Goal: Information Seeking & Learning: Learn about a topic

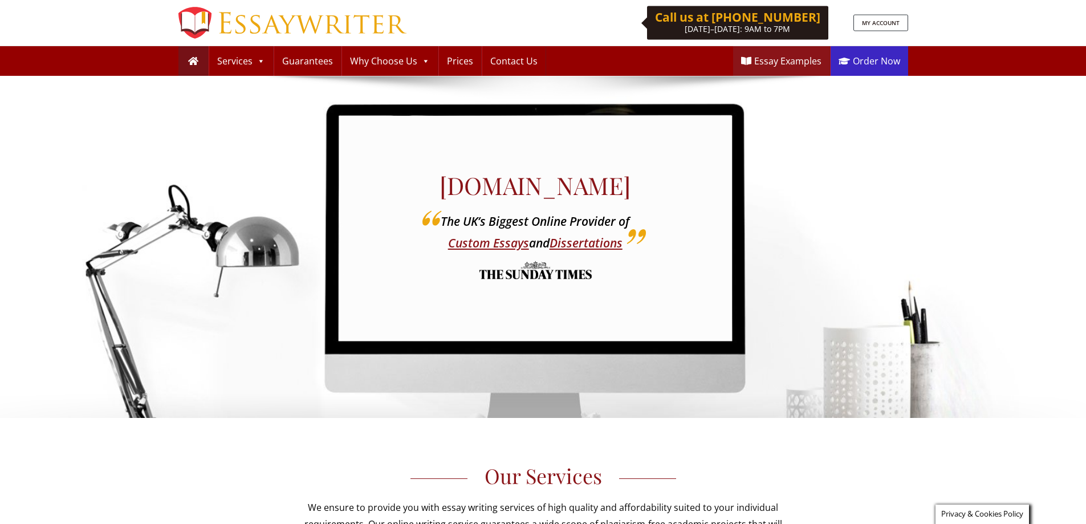
click at [871, 68] on link "Order Now" at bounding box center [870, 61] width 78 height 30
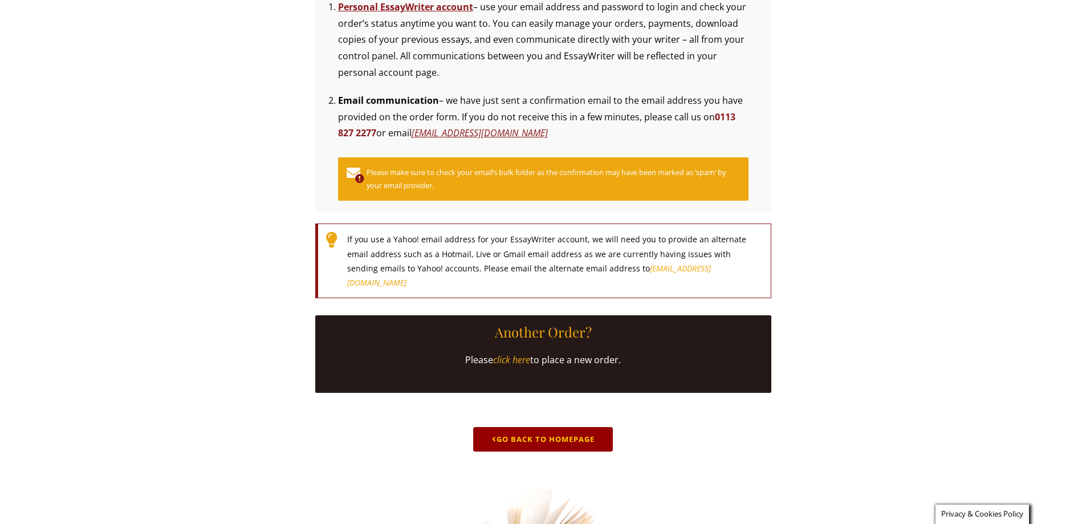
scroll to position [456, 0]
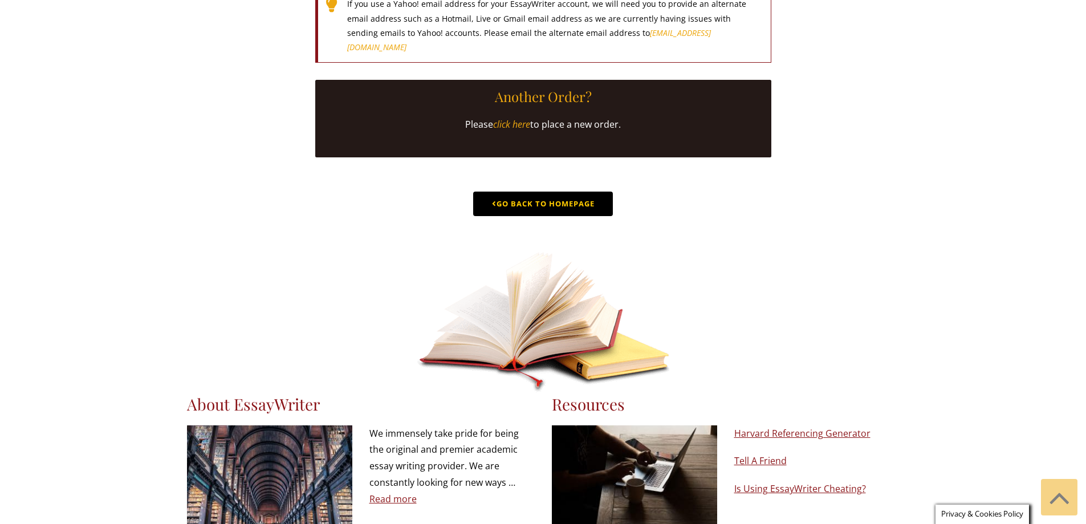
click at [584, 216] on link "Go Back to Homepage" at bounding box center [543, 204] width 140 height 25
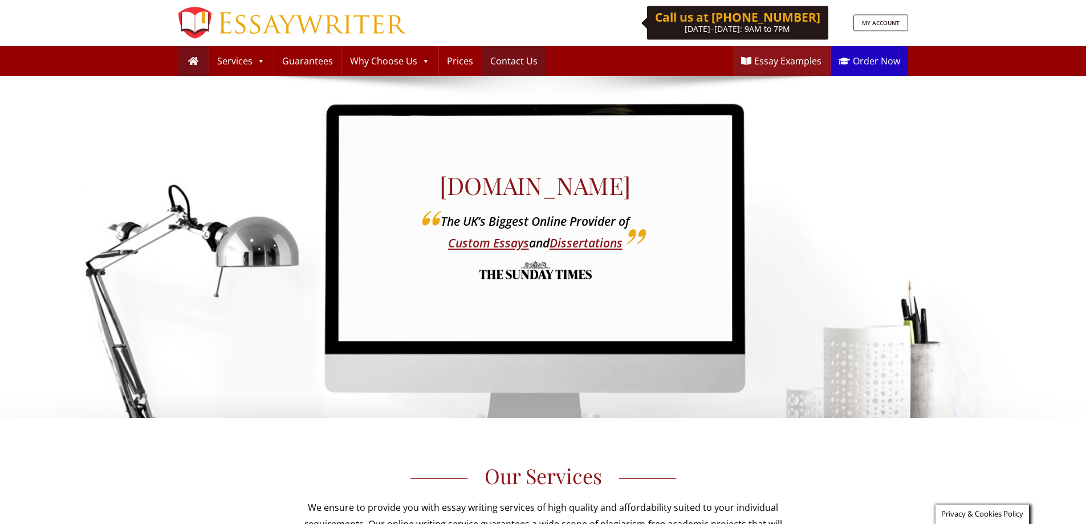
click at [505, 54] on link "Contact Us" at bounding box center [514, 61] width 63 height 30
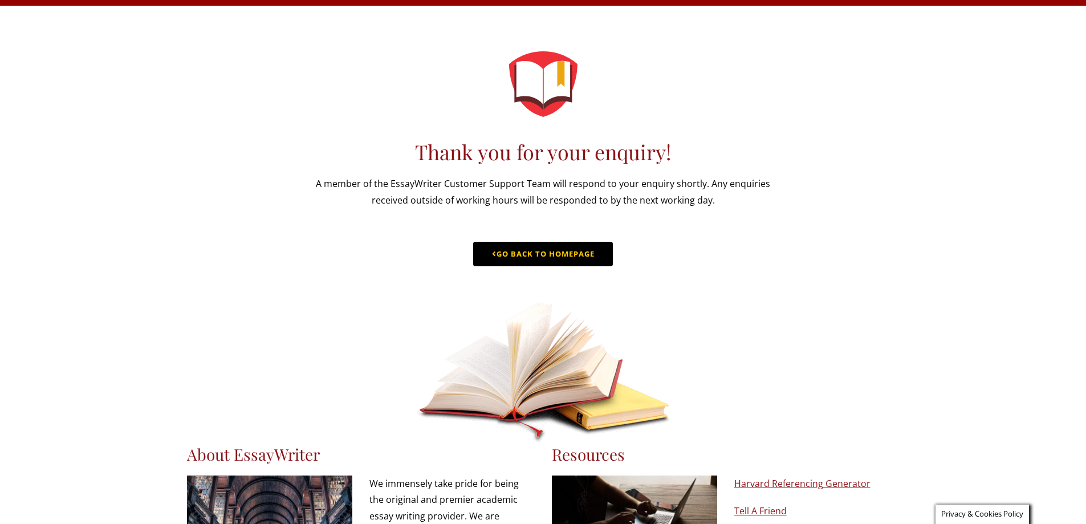
click at [579, 266] on link "Go Back to Homepage" at bounding box center [543, 254] width 140 height 25
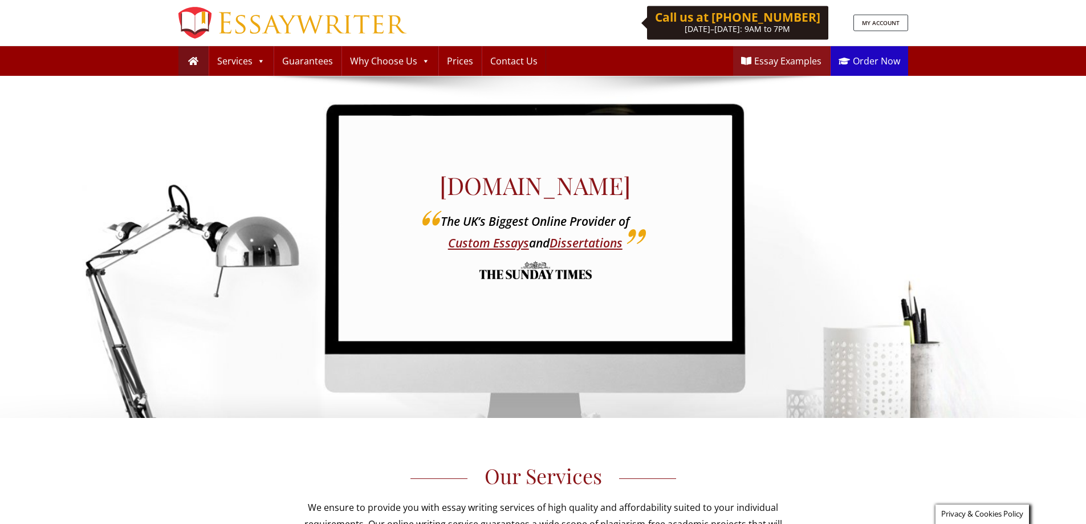
click at [444, 136] on div "Essaywriter.co.uk The UK’s Biggest Online Provider of Custom Essays and Dissert…" at bounding box center [536, 228] width 394 height 225
click at [984, 198] on div "Essaywriter.co.uk The UK’s Biggest Online Provider of Custom Essays and Dissert…" at bounding box center [543, 247] width 1086 height 342
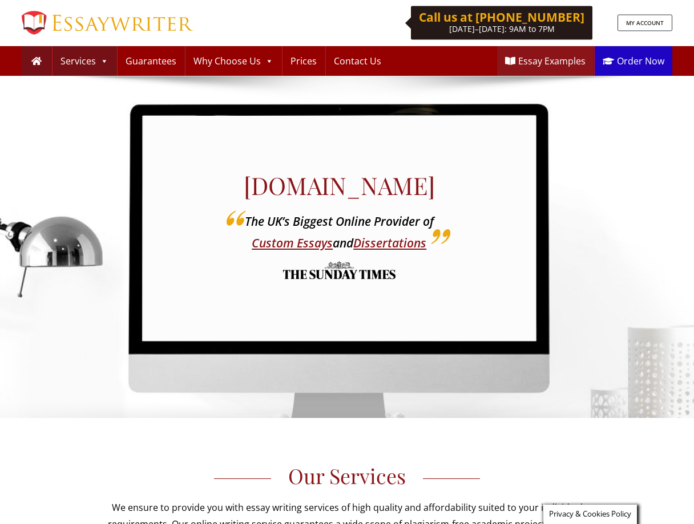
click at [90, 59] on link "Services" at bounding box center [84, 61] width 64 height 30
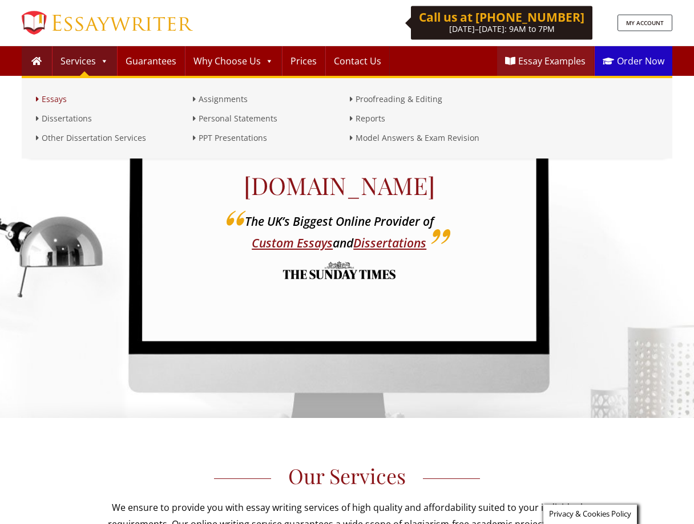
click at [76, 103] on link "Essays" at bounding box center [111, 99] width 151 height 14
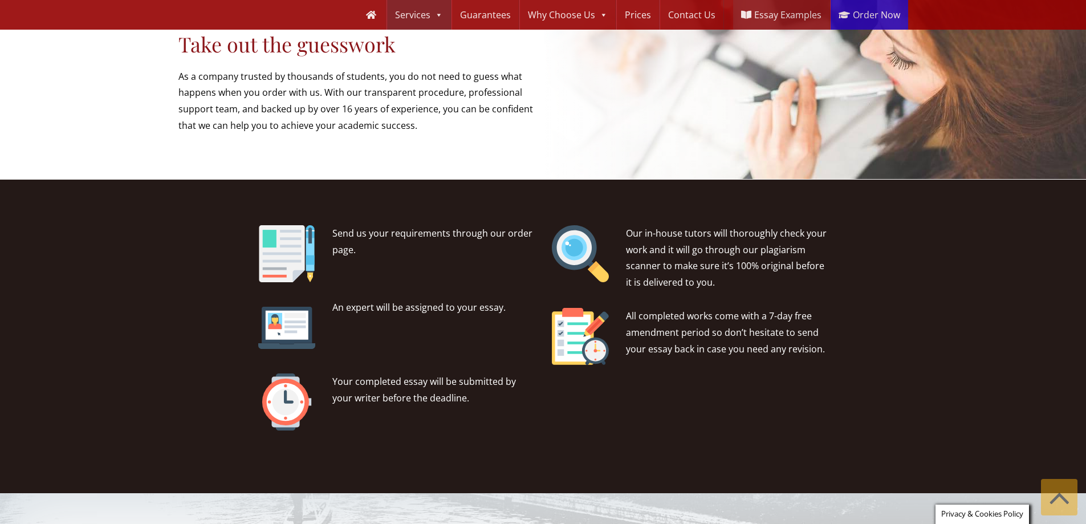
scroll to position [798, 0]
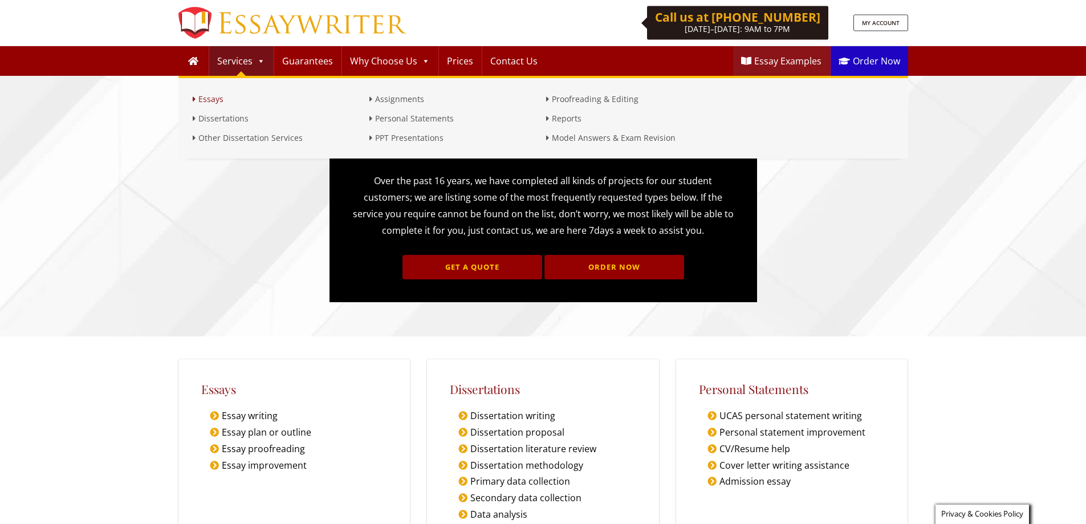
click at [217, 99] on link "Essays" at bounding box center [278, 99] width 171 height 14
click at [216, 121] on link "Dissertations" at bounding box center [278, 119] width 171 height 14
click at [222, 140] on link "Other Dissertation Services" at bounding box center [278, 138] width 171 height 14
click at [388, 97] on link "Assignments" at bounding box center [455, 99] width 171 height 14
click at [396, 119] on link "Personal Statements" at bounding box center [455, 119] width 171 height 14
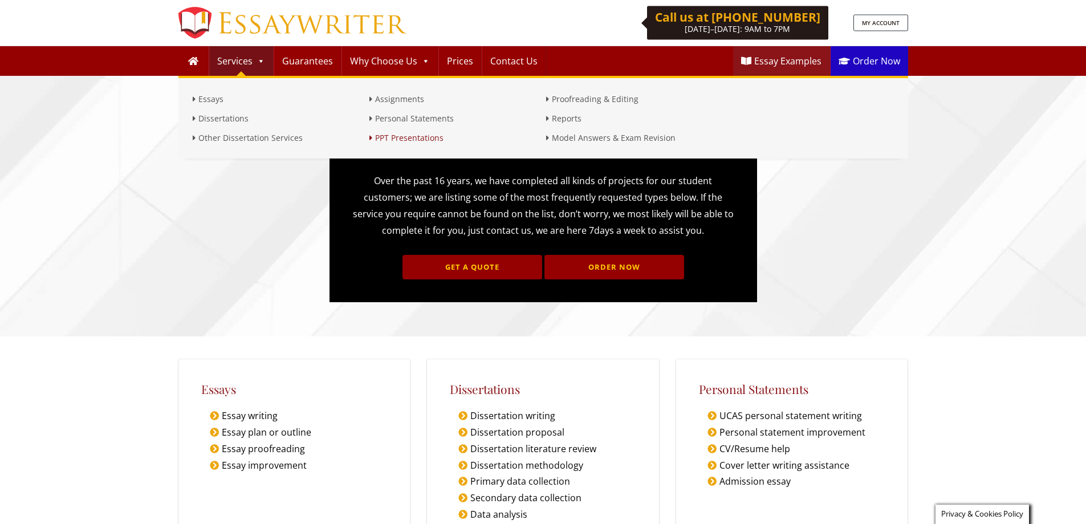
click at [406, 140] on link "PPT Presentations" at bounding box center [455, 138] width 171 height 14
click at [571, 96] on link "Proofreading & Editing" at bounding box center [631, 99] width 171 height 14
click at [571, 119] on link "Reports" at bounding box center [631, 119] width 171 height 14
click at [585, 143] on link "Model Answers & Exam Revision" at bounding box center [631, 138] width 171 height 14
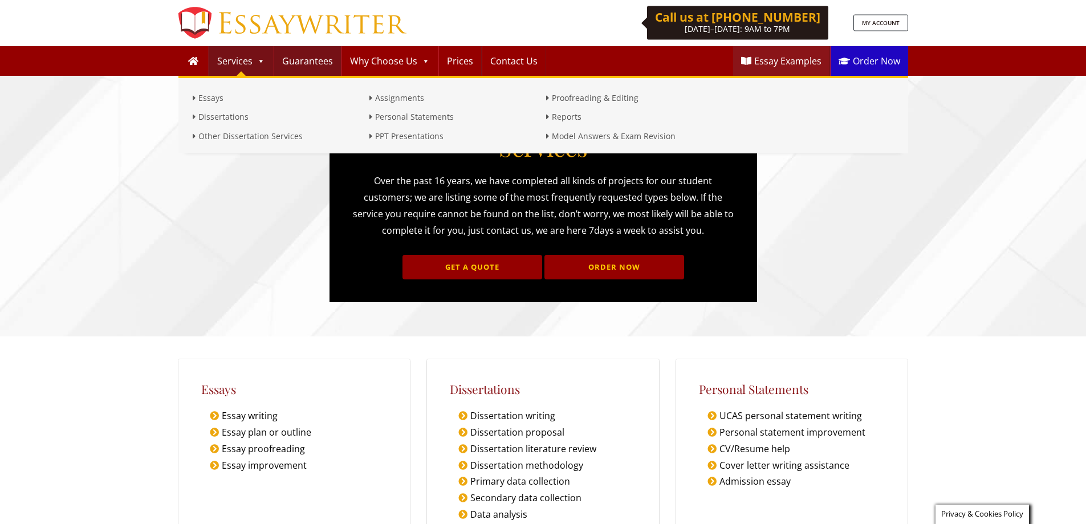
click at [303, 61] on link "Guarantees" at bounding box center [307, 61] width 67 height 30
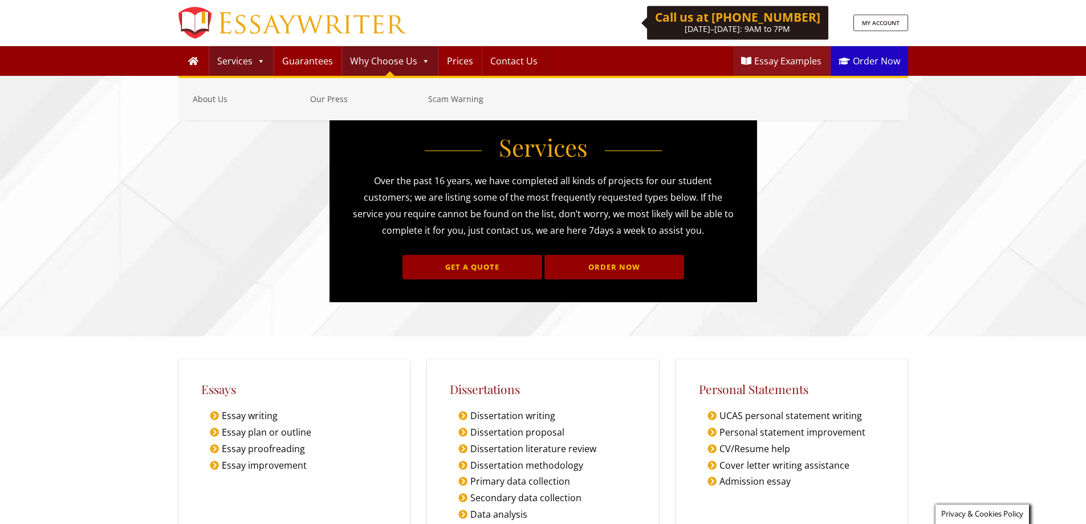
click at [376, 61] on link "Why Choose Us" at bounding box center [390, 61] width 96 height 30
click at [234, 96] on link "About Us" at bounding box center [249, 99] width 112 height 14
click at [316, 99] on link "Our Press" at bounding box center [366, 99] width 112 height 14
click at [479, 100] on link "Scam Warning" at bounding box center [484, 99] width 112 height 14
click at [471, 58] on link "Prices" at bounding box center [460, 61] width 42 height 30
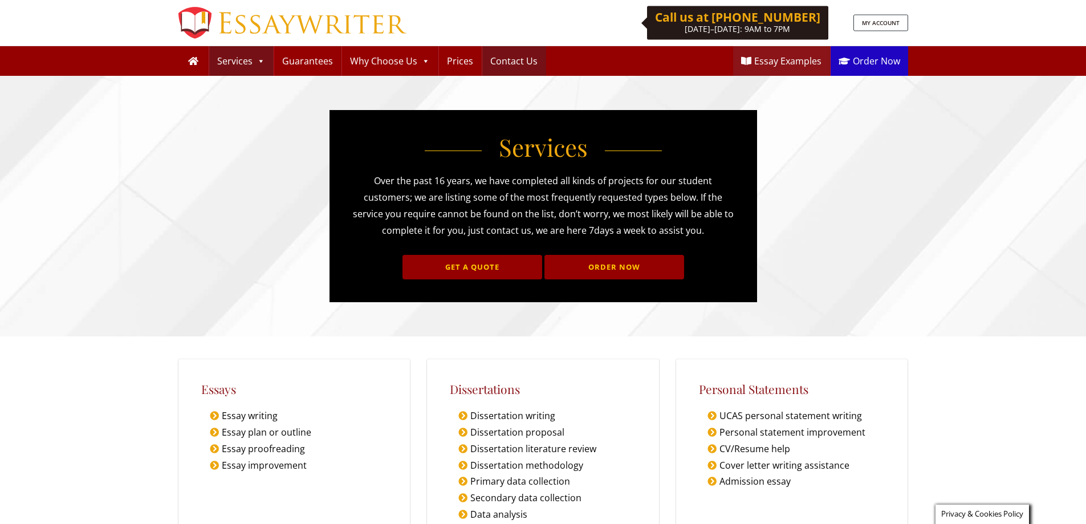
click at [510, 59] on link "Contact Us" at bounding box center [514, 61] width 63 height 30
click at [693, 66] on link "Essay Examples" at bounding box center [781, 61] width 96 height 30
click at [693, 68] on link "Order Now" at bounding box center [870, 61] width 78 height 30
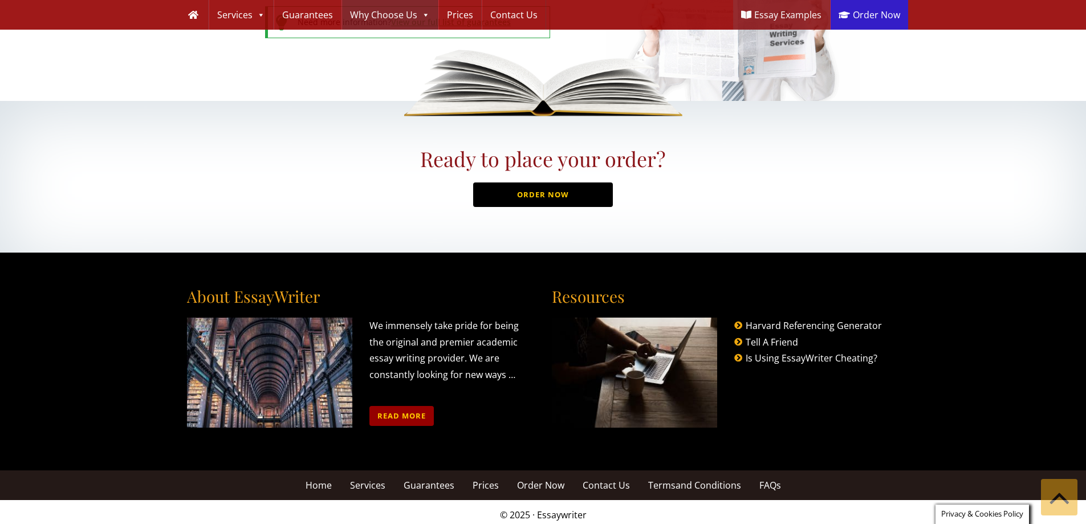
scroll to position [1032, 0]
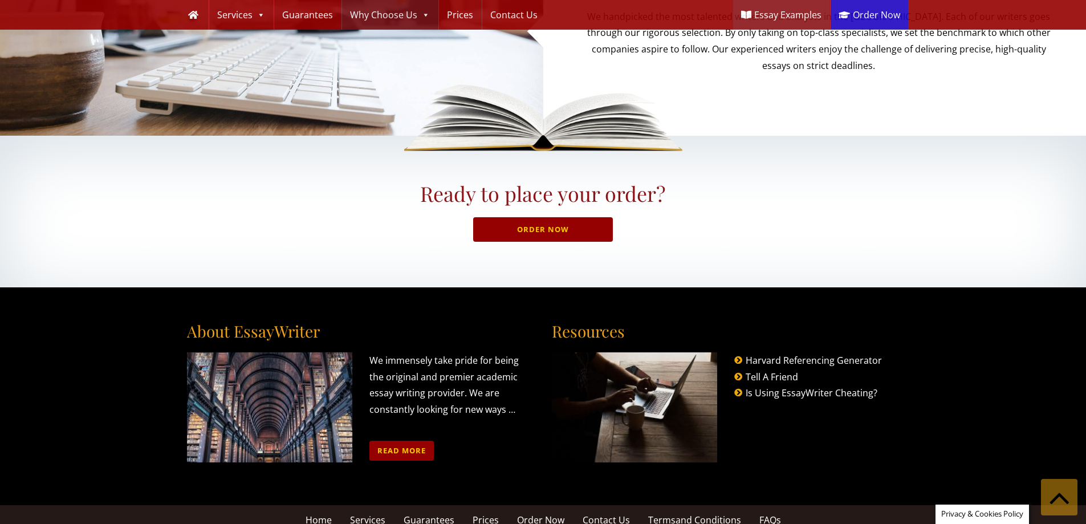
scroll to position [796, 0]
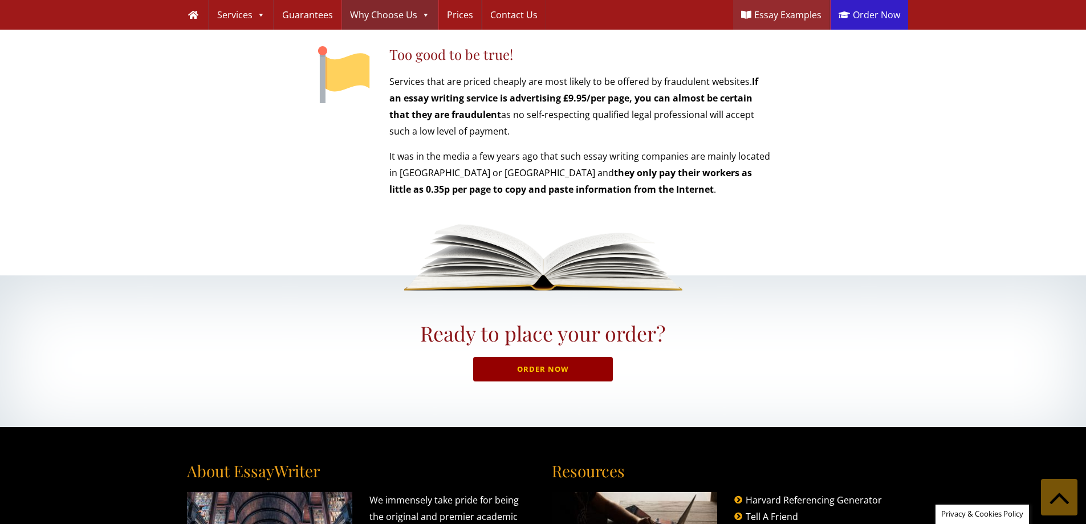
scroll to position [1331, 0]
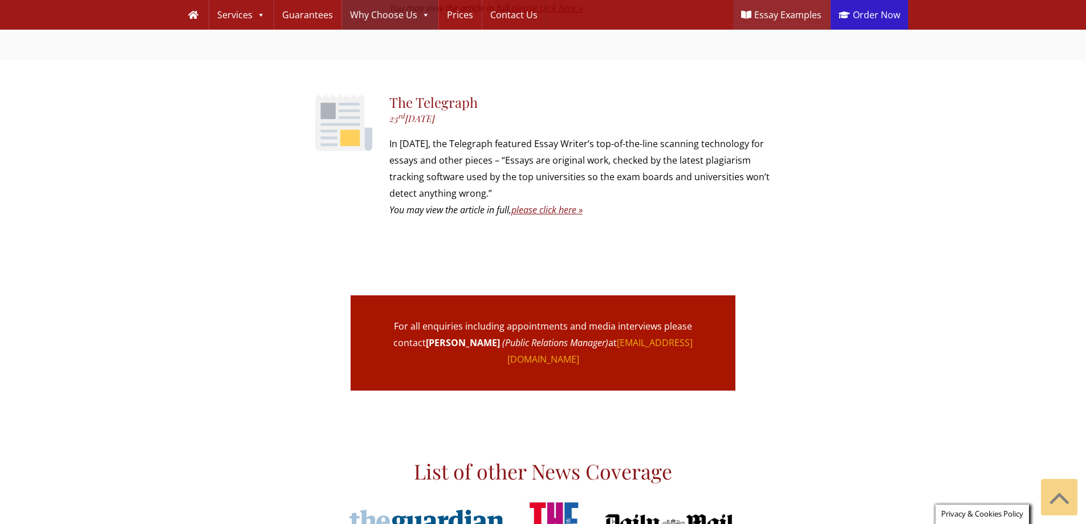
scroll to position [684, 0]
